Goal: Information Seeking & Learning: Learn about a topic

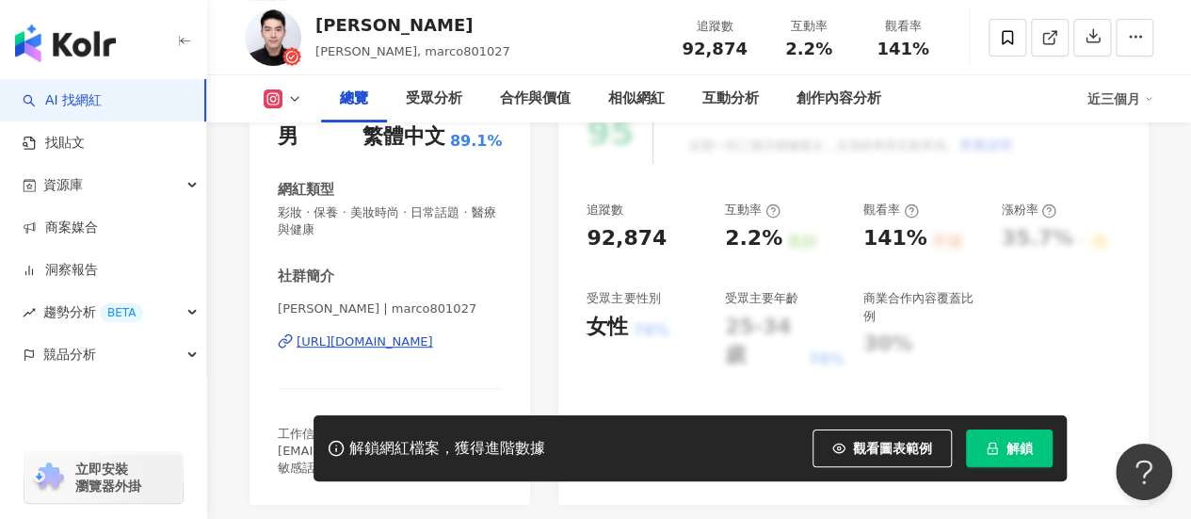
scroll to position [251, 0]
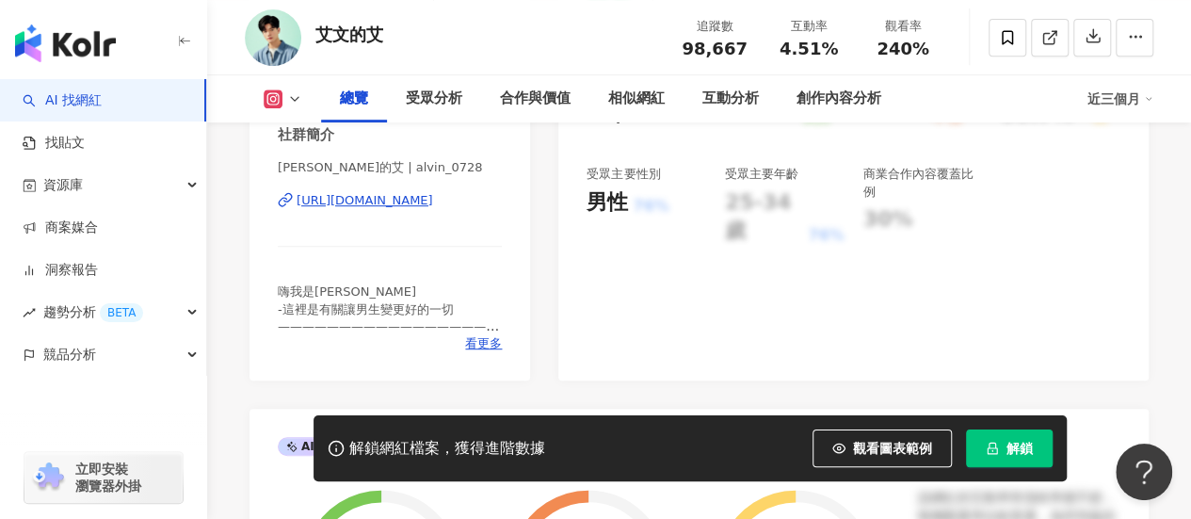
scroll to position [377, 0]
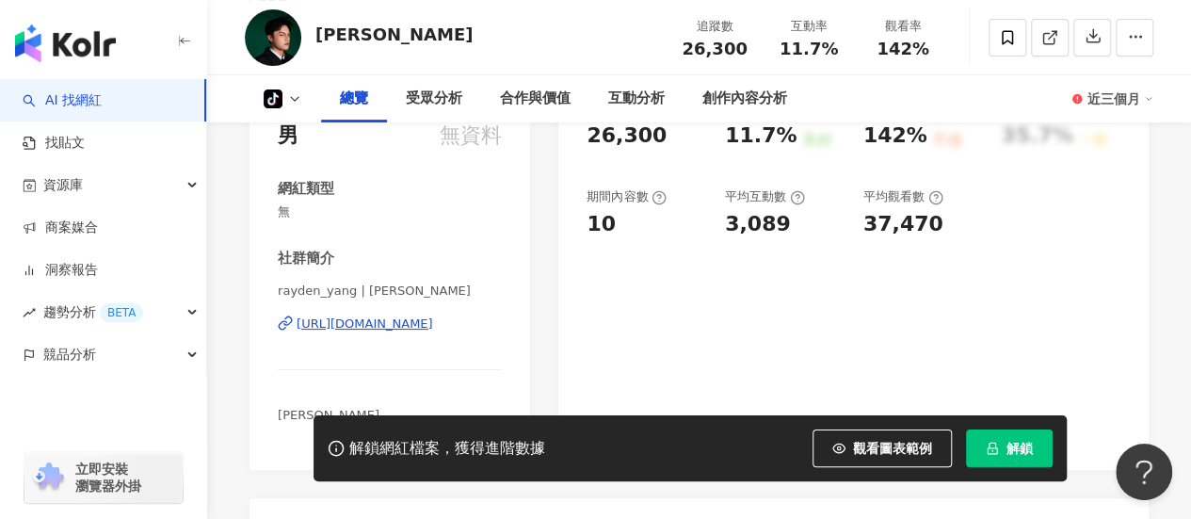
scroll to position [282, 0]
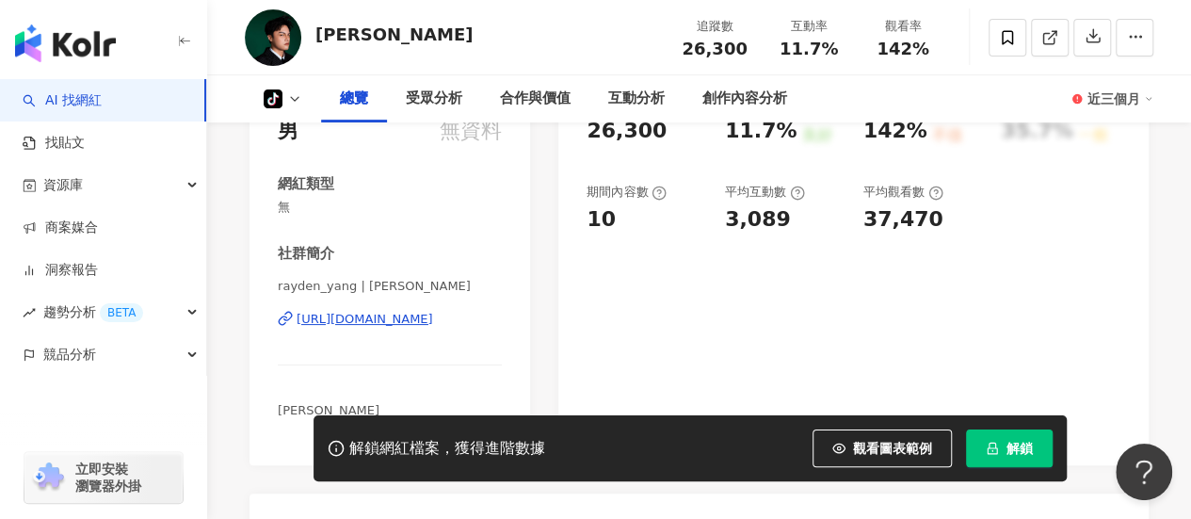
click at [433, 319] on div "https://www.tiktok.com/@6506826606492631042" at bounding box center [364, 319] width 136 height 17
